Goal: Task Accomplishment & Management: Manage account settings

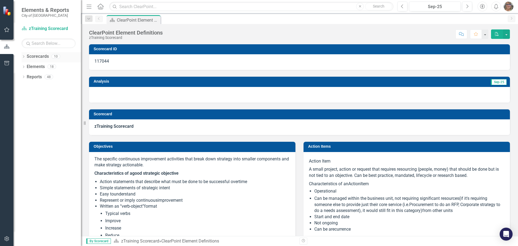
click at [23, 56] on icon "Dropdown" at bounding box center [24, 57] width 4 height 3
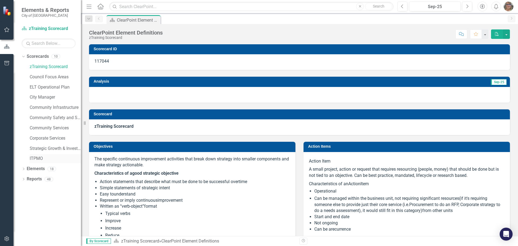
click at [36, 157] on link "ITPMO" at bounding box center [55, 158] width 51 height 6
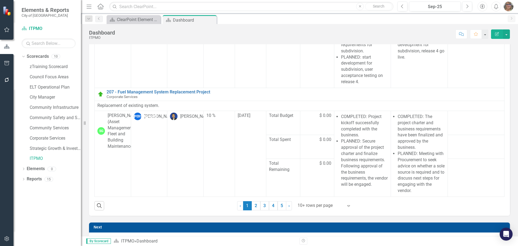
scroll to position [588, 0]
click at [343, 207] on div "10+ rows per page" at bounding box center [320, 205] width 51 height 9
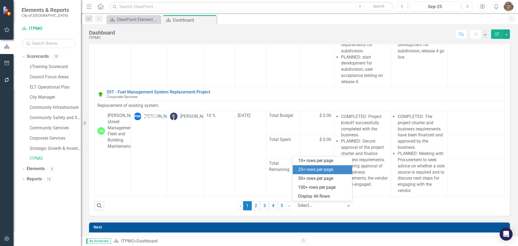
click at [316, 172] on div "25+ rows per page" at bounding box center [323, 170] width 51 height 6
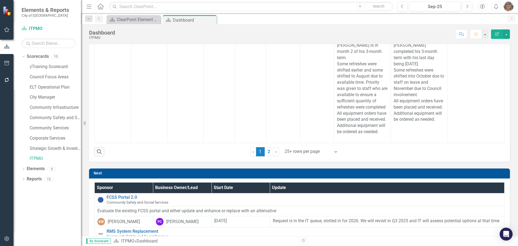
scroll to position [1366, 0]
click at [268, 150] on link "2" at bounding box center [269, 151] width 9 height 9
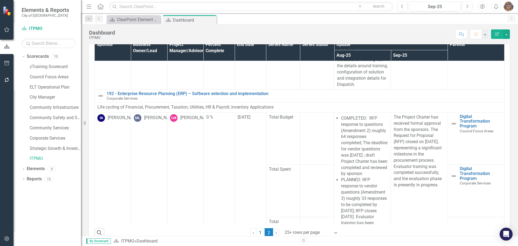
scroll to position [108, 0]
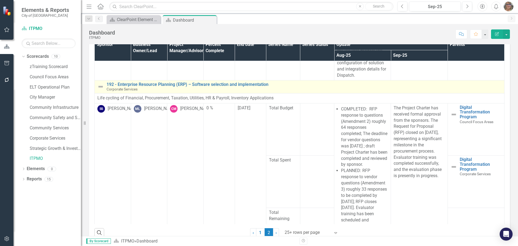
click at [101, 87] on img at bounding box center [100, 86] width 6 height 6
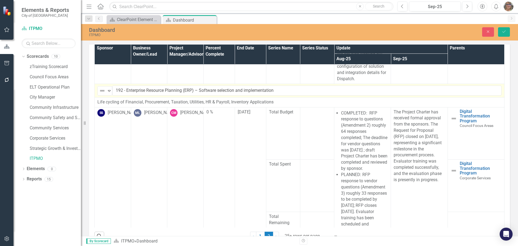
scroll to position [246, 0]
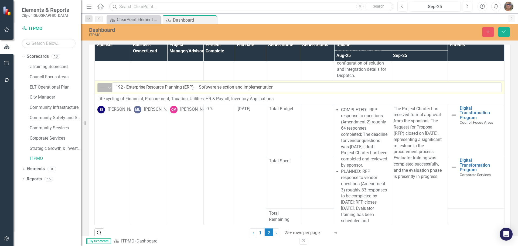
click at [109, 88] on icon "Expand" at bounding box center [109, 87] width 5 height 4
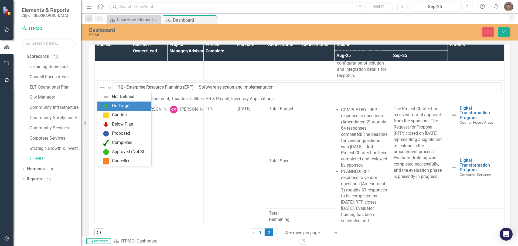
click at [113, 105] on div "On Target" at bounding box center [121, 106] width 19 height 6
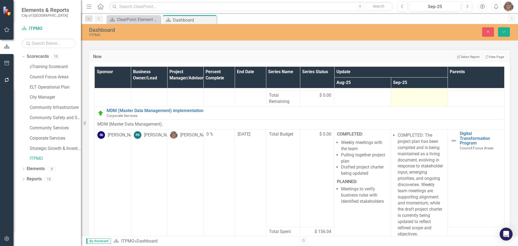
scroll to position [1161, 0]
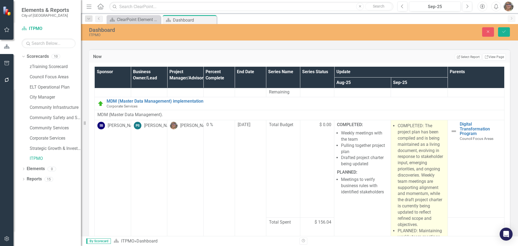
click at [417, 188] on li "COMPLETED: The project plan has been compiled and is being maintained as a livi…" at bounding box center [421, 175] width 47 height 105
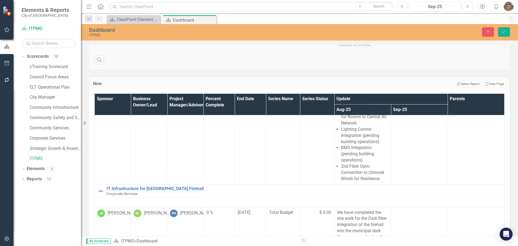
scroll to position [597, 0]
click at [506, 32] on icon "Save" at bounding box center [504, 32] width 5 height 4
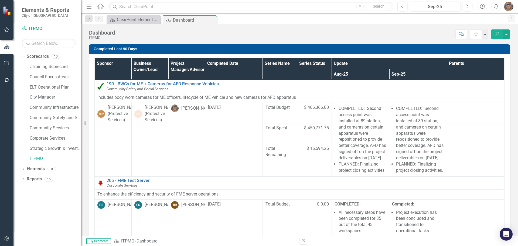
scroll to position [108, 0]
